Goal: Find specific page/section: Find specific page/section

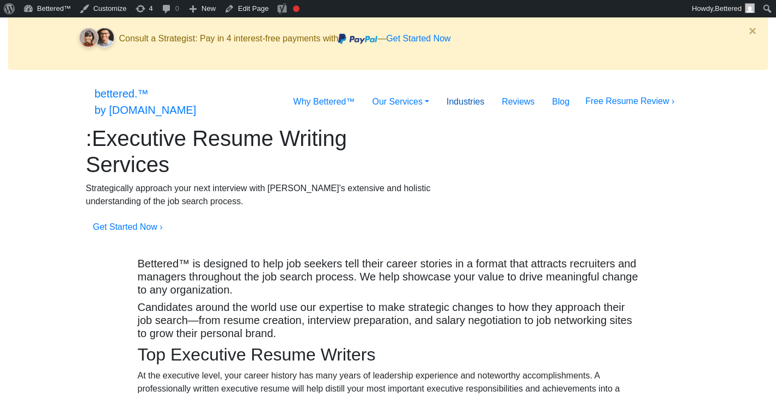
click at [493, 91] on link "Industries" at bounding box center [465, 102] width 55 height 22
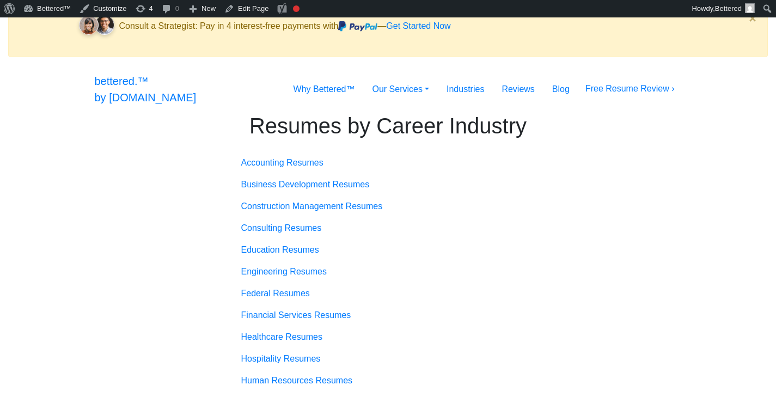
scroll to position [3, 0]
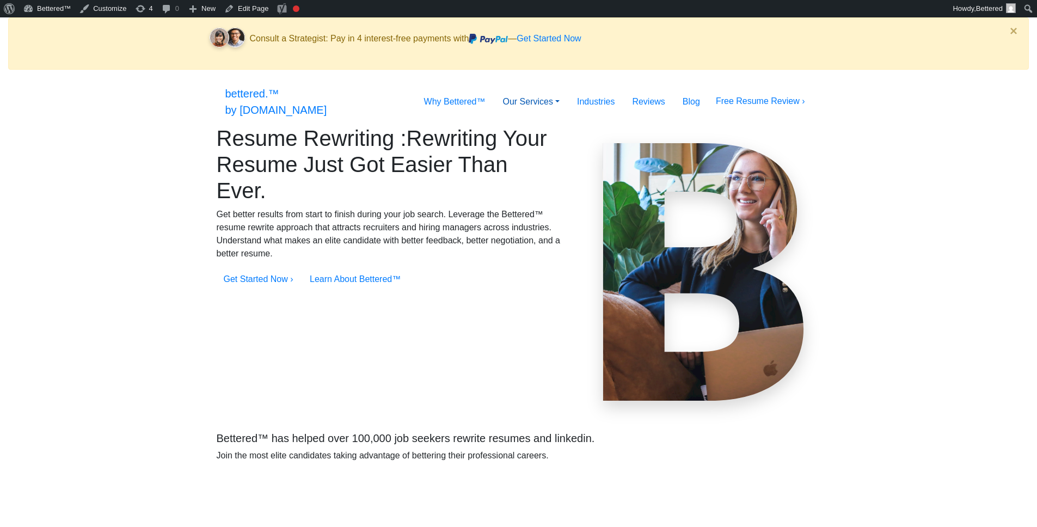
click at [550, 91] on link "Our Services" at bounding box center [531, 102] width 75 height 22
